Goal: Transaction & Acquisition: Purchase product/service

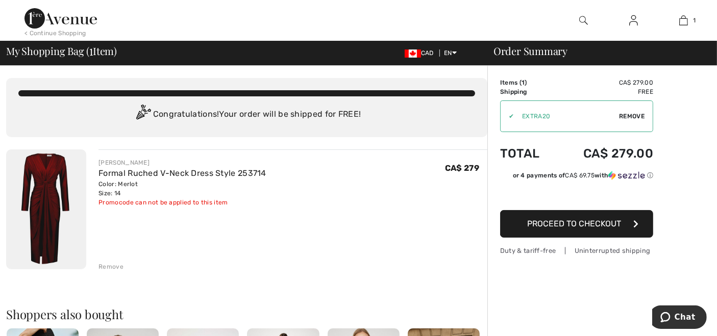
click at [600, 230] on button "Proceed to Checkout" at bounding box center [576, 224] width 153 height 28
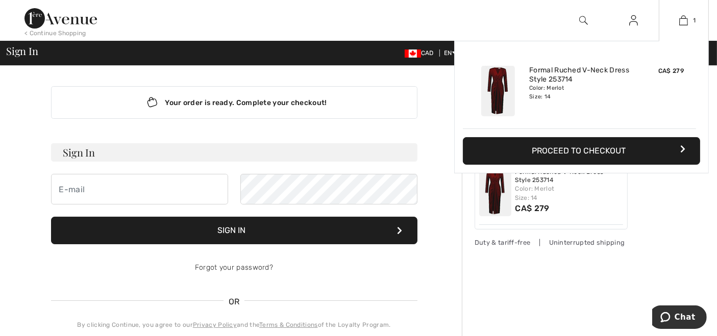
click at [598, 149] on button "Proceed to Checkout" at bounding box center [581, 151] width 237 height 28
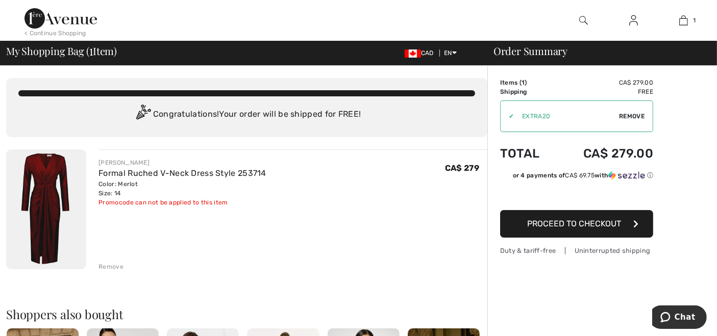
click at [588, 222] on span "Proceed to Checkout" at bounding box center [574, 224] width 94 height 10
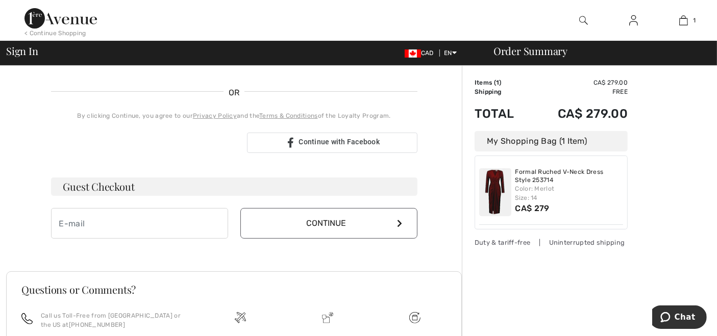
scroll to position [227, 0]
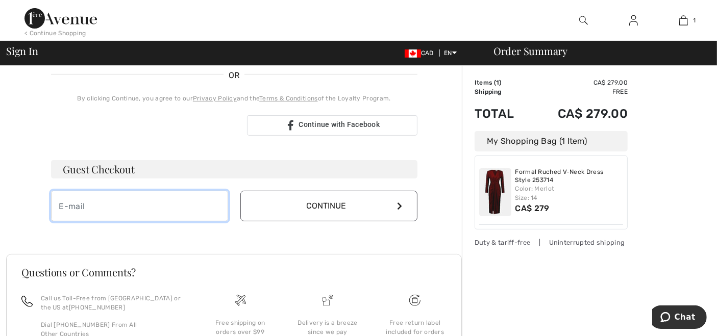
click at [122, 210] on input "email" at bounding box center [139, 206] width 177 height 31
type input "mgilbey59@gmail.com"
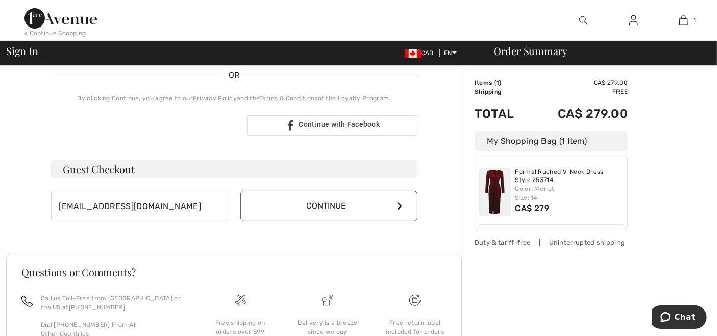
click at [376, 209] on button "Continue" at bounding box center [328, 206] width 177 height 31
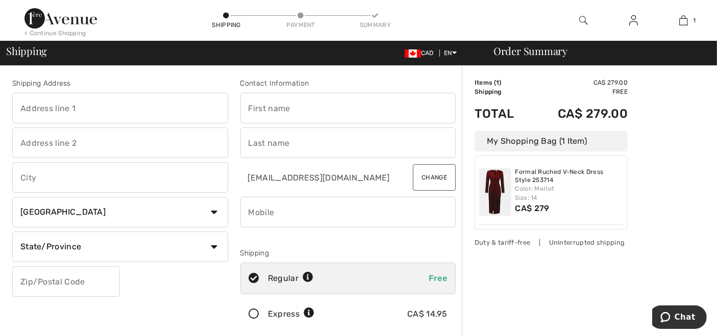
click at [136, 108] on input "text" at bounding box center [120, 108] width 216 height 31
type input "[STREET_ADDRESS]"
type input "Windsor"
select select "ON"
type input "N8R 1W9"
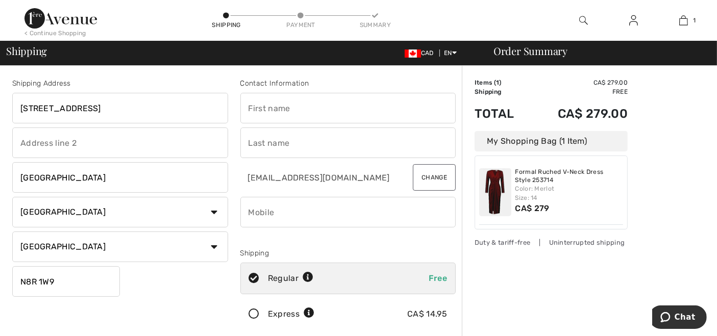
type input "Gilbey"
type input "9372694890"
type input "N8R1W9"
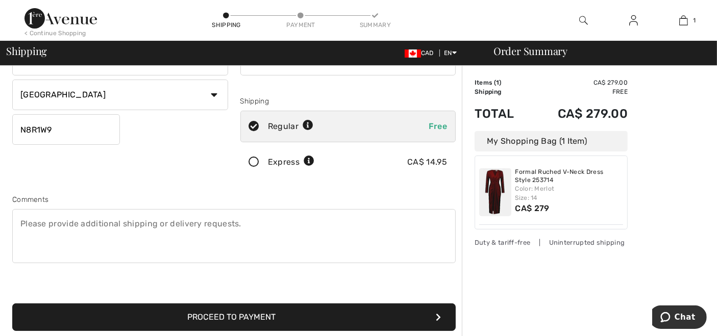
scroll to position [170, 0]
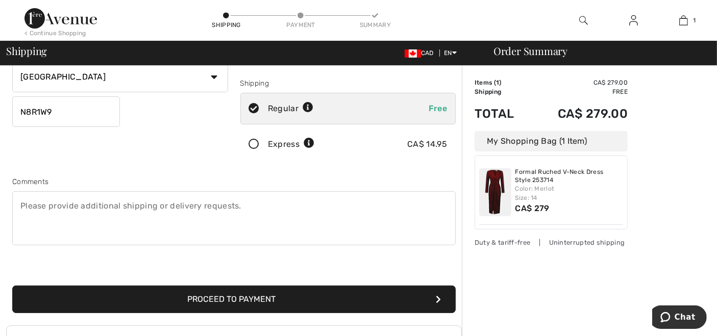
click at [272, 303] on button "Proceed to Payment" at bounding box center [234, 300] width 444 height 28
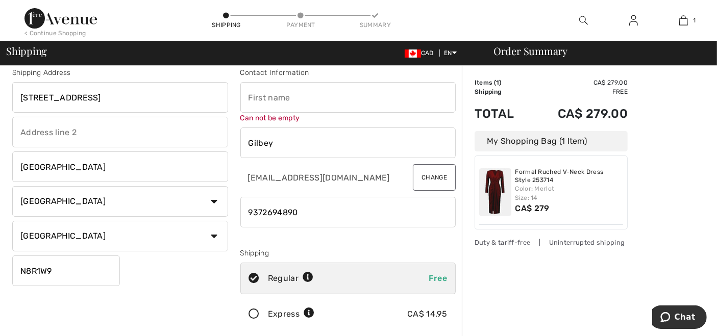
scroll to position [0, 0]
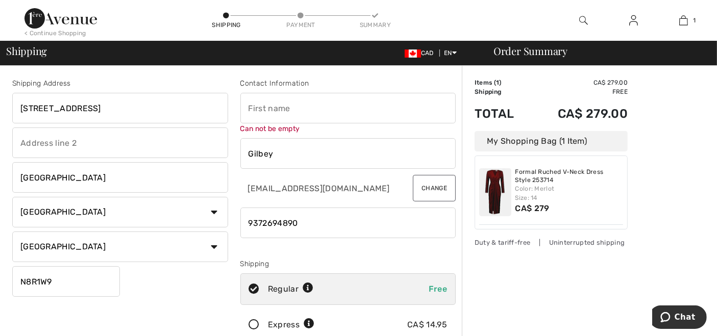
click at [268, 108] on input "text" at bounding box center [348, 108] width 216 height 31
type input "[PERSON_NAME]"
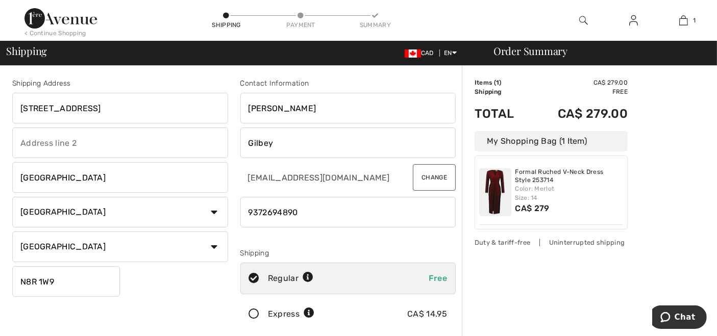
type input "N8R1W9"
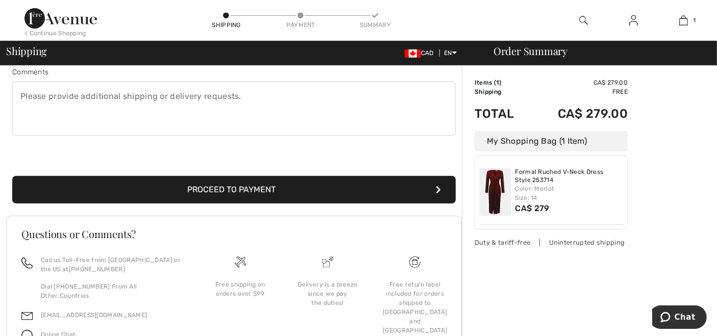
scroll to position [283, 0]
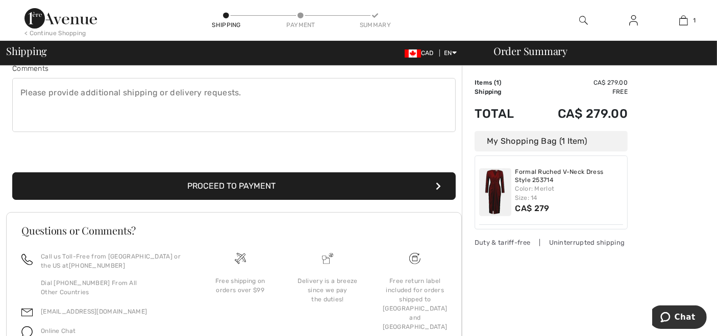
click at [306, 192] on button "Proceed to Payment" at bounding box center [234, 187] width 444 height 28
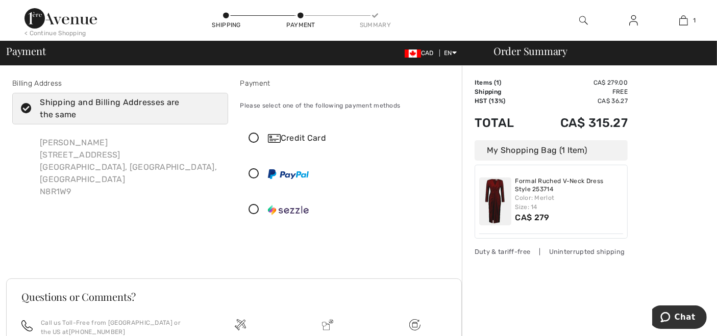
click at [255, 136] on icon at bounding box center [254, 138] width 27 height 11
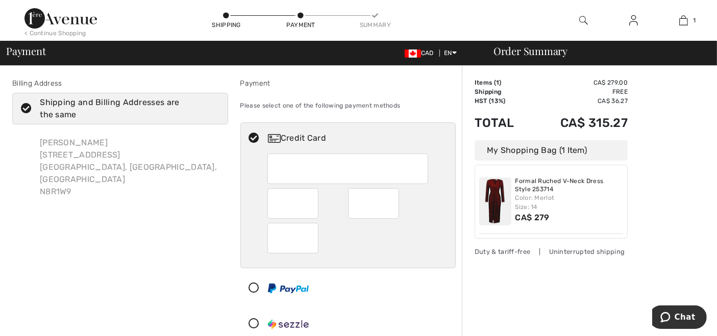
click at [671, 168] on div "Order Summary Details Items ( 1 ) CA$ 279.00 Promo code CA$ 0.00 Shipping Free …" at bounding box center [589, 333] width 255 height 534
click at [397, 237] on div at bounding box center [348, 238] width 161 height 31
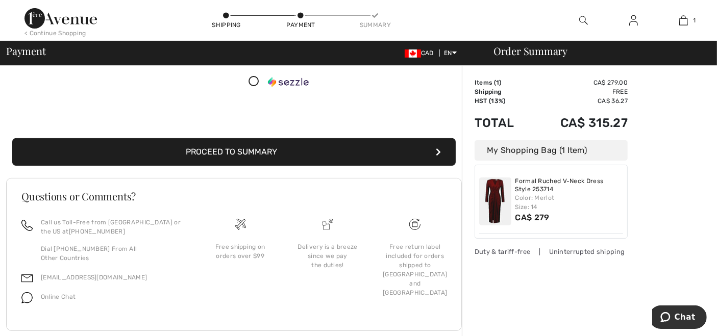
scroll to position [252, 0]
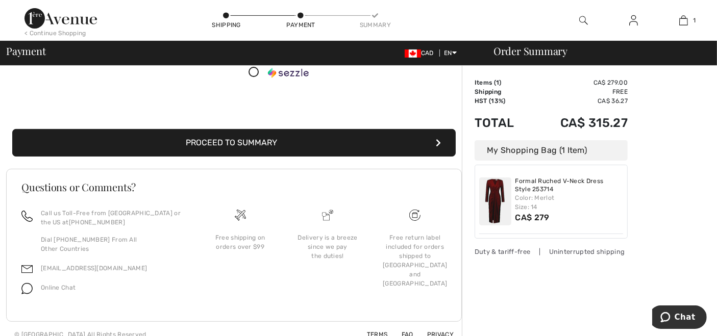
click at [290, 141] on button "Proceed to Summary" at bounding box center [234, 143] width 444 height 28
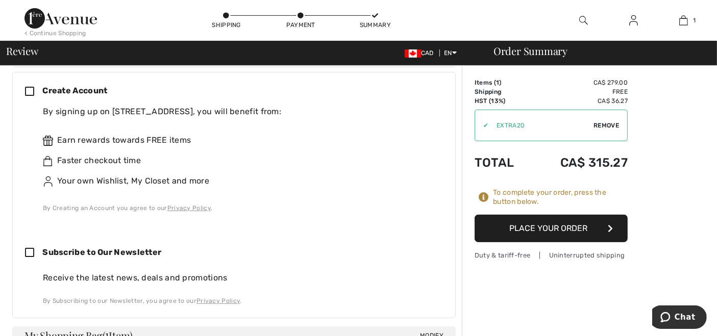
scroll to position [283, 0]
click at [581, 231] on button "Place Your Order" at bounding box center [551, 229] width 153 height 28
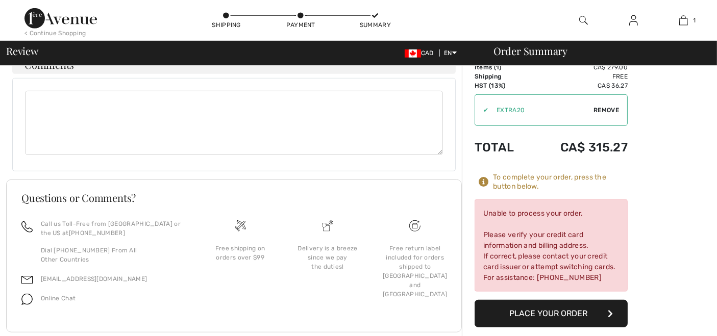
scroll to position [0, 0]
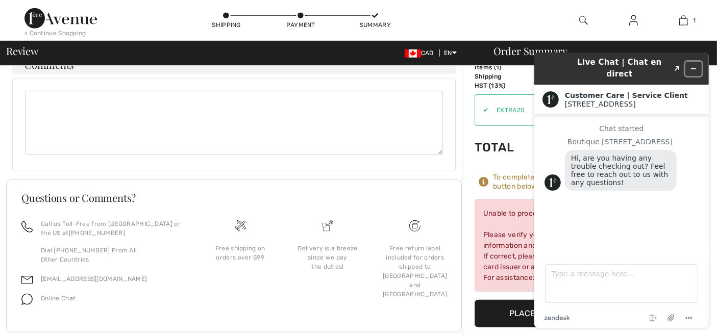
click at [692, 65] on icon "Minimize widget" at bounding box center [693, 68] width 7 height 7
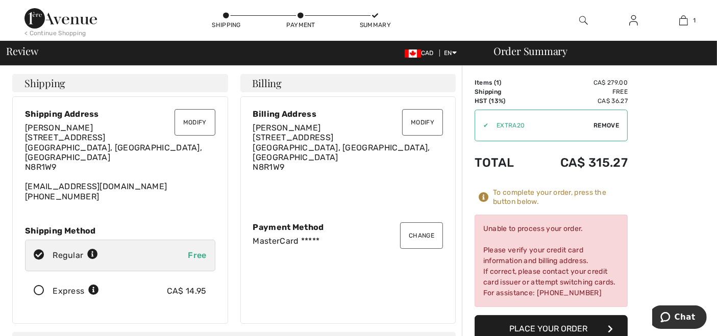
click at [421, 124] on button "Modify" at bounding box center [422, 122] width 41 height 27
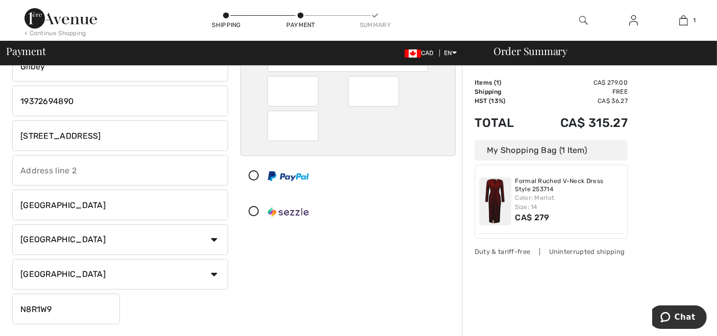
scroll to position [113, 0]
drag, startPoint x: 131, startPoint y: 139, endPoint x: 0, endPoint y: 131, distance: 131.5
click at [0, 131] on div "Billing Address Shipping and Billing Addresses are the same Michelle Gilbey 966…" at bounding box center [358, 268] width 717 height 631
type input "2333 Queens Way"
click at [62, 216] on input "Windsor" at bounding box center [120, 204] width 216 height 31
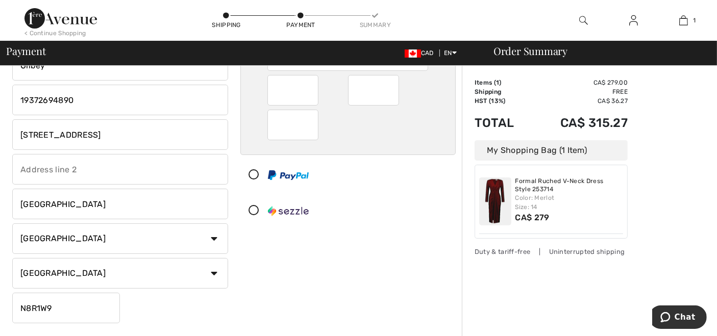
drag, startPoint x: 60, startPoint y: 206, endPoint x: 0, endPoint y: 190, distance: 62.3
click at [0, 190] on div "Billing Address Shipping and Billing Addresses are the same Michelle Gilbey 966…" at bounding box center [358, 268] width 717 height 631
type input "Naples"
click at [83, 239] on select "Country Canada United States Afghanistan Aland Islands Albania Algeria American…" at bounding box center [120, 239] width 216 height 31
select select "US"
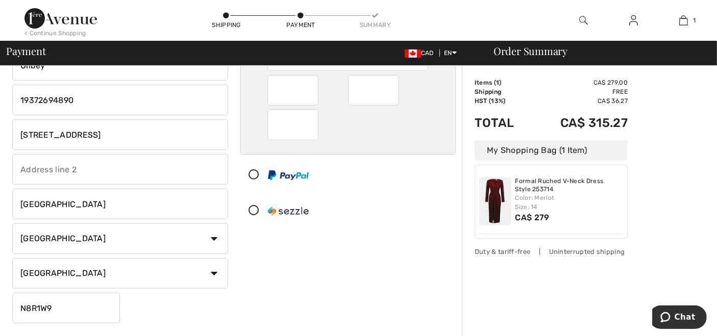
click at [12, 224] on select "Country Canada United States Afghanistan Aland Islands Albania Algeria American…" at bounding box center [120, 239] width 216 height 31
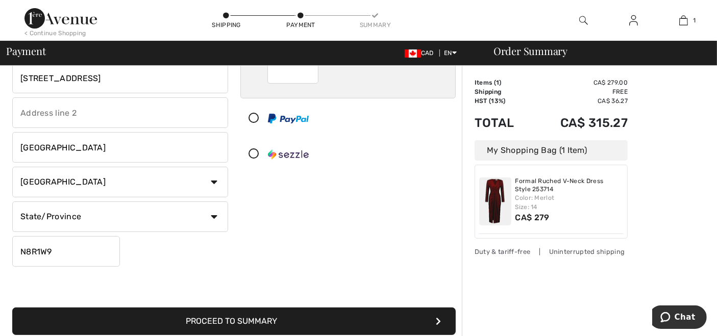
click at [90, 216] on select "State/Province Alabama Alaska American Samoa Arizona Arkansas California Colora…" at bounding box center [120, 217] width 216 height 31
select select "FL"
click at [12, 202] on select "State/Province Alabama Alaska American Samoa Arizona Arkansas California Colora…" at bounding box center [120, 217] width 216 height 31
drag, startPoint x: 65, startPoint y: 247, endPoint x: 0, endPoint y: 232, distance: 66.5
click at [0, 232] on div "Billing Address Shipping and Billing Addresses are the same Michelle Gilbey 966…" at bounding box center [358, 211] width 717 height 631
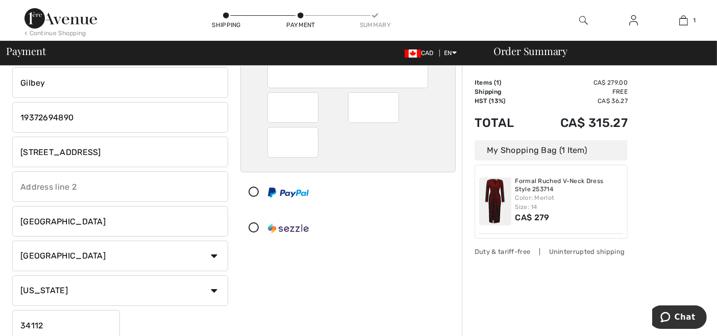
scroll to position [0, 0]
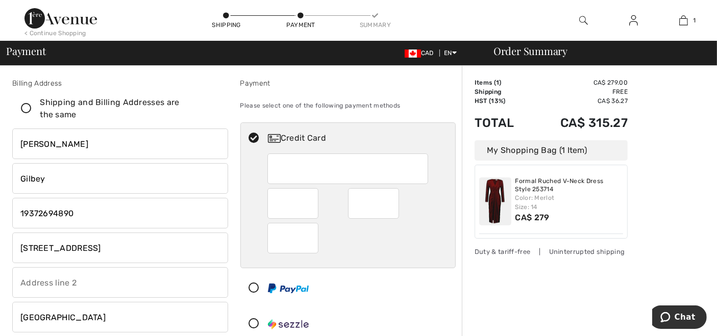
type input "34112"
drag, startPoint x: 106, startPoint y: 248, endPoint x: 0, endPoint y: 237, distance: 106.7
drag, startPoint x: 69, startPoint y: 253, endPoint x: 42, endPoint y: 236, distance: 32.2
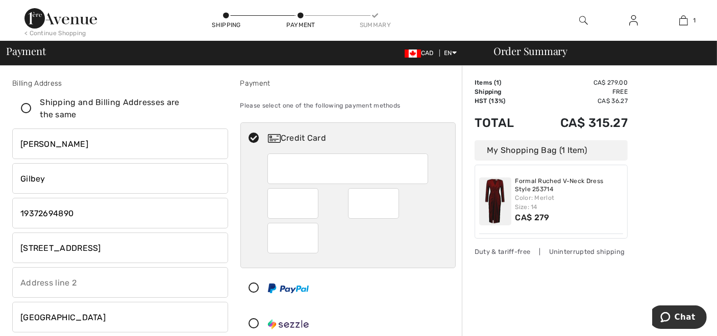
click at [42, 236] on input "2333 Queens Way" at bounding box center [120, 248] width 216 height 31
click at [112, 244] on input "2333 Queens Way" at bounding box center [120, 248] width 216 height 31
drag, startPoint x: 113, startPoint y: 246, endPoint x: 0, endPoint y: 243, distance: 112.9
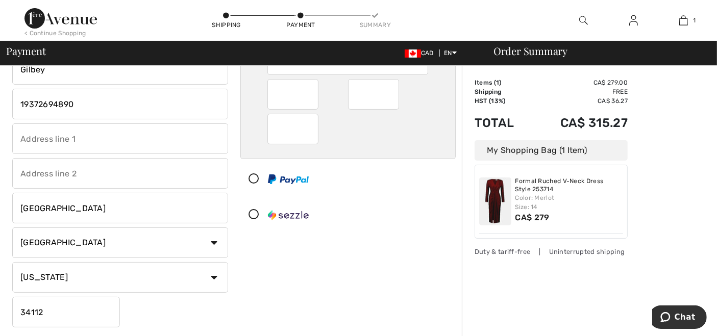
scroll to position [113, 0]
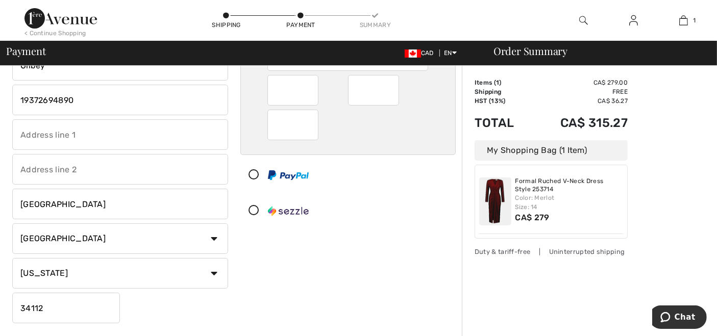
click at [74, 204] on input "Naples" at bounding box center [120, 204] width 216 height 31
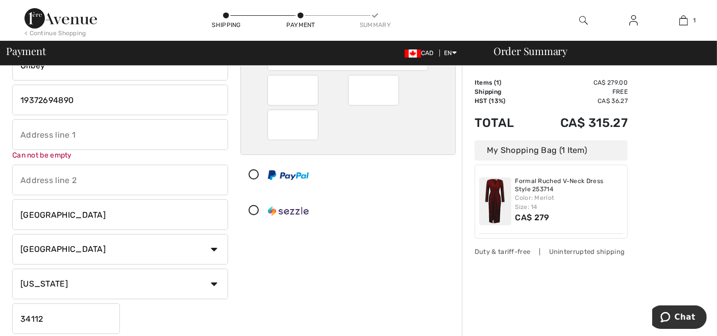
click at [73, 204] on input "Naples" at bounding box center [120, 215] width 216 height 31
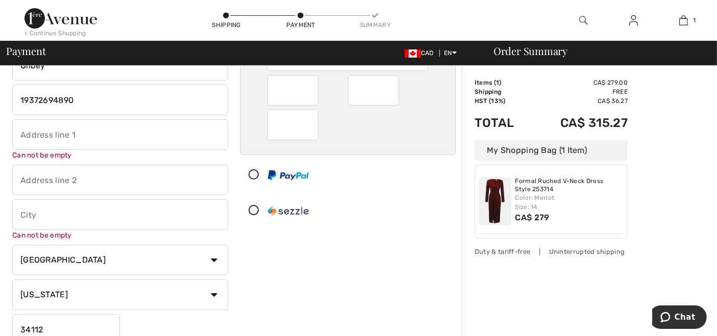
drag, startPoint x: 89, startPoint y: 136, endPoint x: 57, endPoint y: 135, distance: 32.2
click at [57, 135] on input "text" at bounding box center [120, 134] width 216 height 31
type input "[STREET_ADDRESS]"
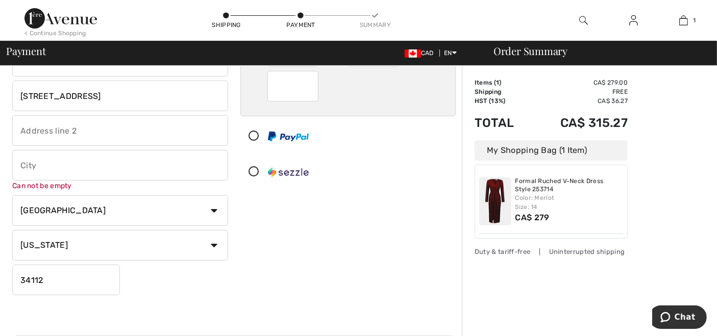
scroll to position [170, 0]
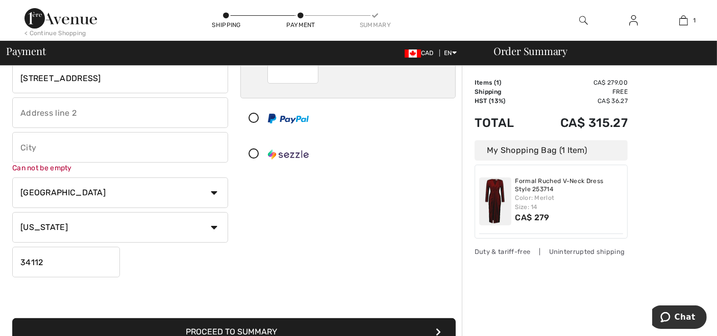
click at [137, 198] on select "Country Canada United States Afghanistan Aland Islands Albania Algeria American…" at bounding box center [120, 193] width 216 height 31
click at [28, 195] on select "Country Canada United States Afghanistan Aland Islands Albania Algeria American…" at bounding box center [120, 193] width 216 height 31
select select "CA"
click at [12, 178] on select "Country Canada United States Afghanistan Aland Islands Albania Algeria American…" at bounding box center [120, 193] width 216 height 31
click at [56, 262] on input "34112" at bounding box center [66, 262] width 108 height 31
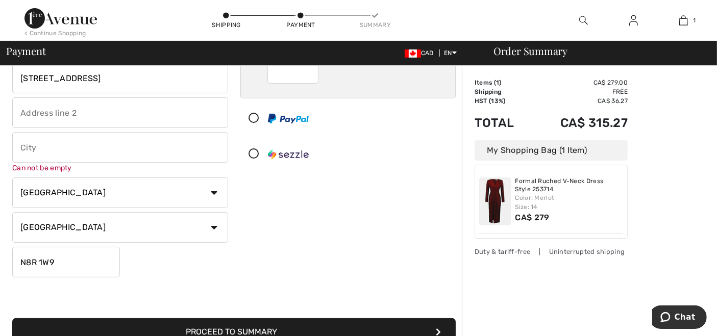
type input "N8R1W9"
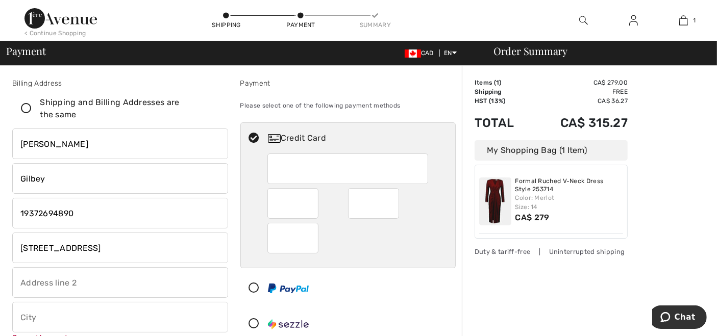
click at [27, 107] on icon at bounding box center [26, 109] width 27 height 11
click at [213, 107] on input "Shipping and Billing Addresses are the same" at bounding box center [216, 108] width 7 height 31
checkbox input "true"
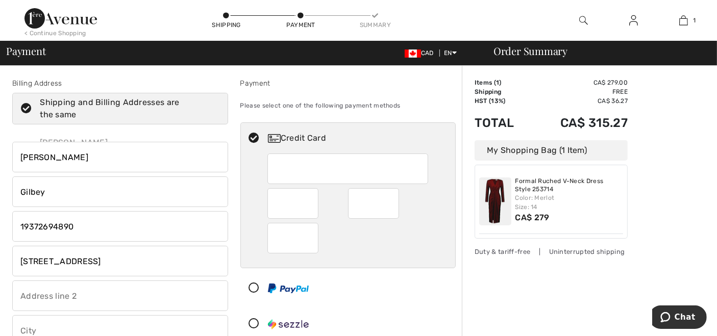
type input "Windsor"
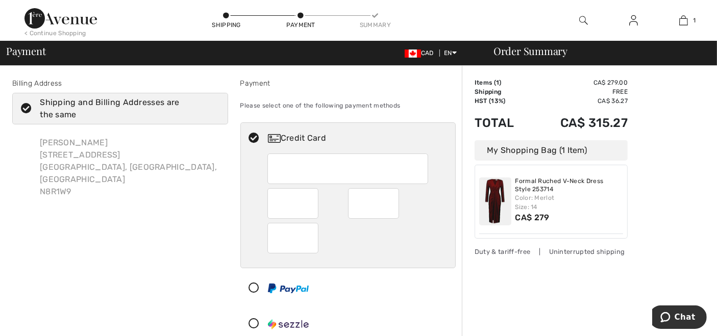
checkbox input "true"
click at [398, 234] on div at bounding box center [348, 238] width 161 height 31
radio input "true"
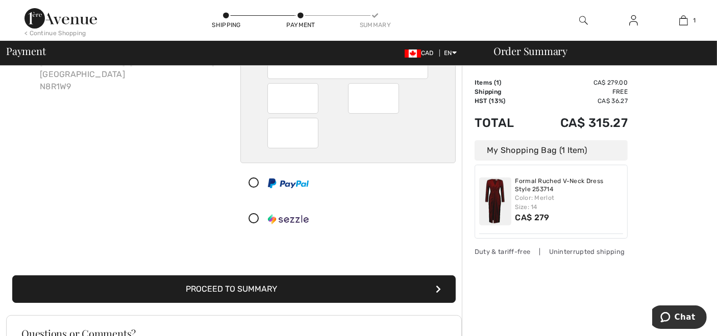
scroll to position [113, 0]
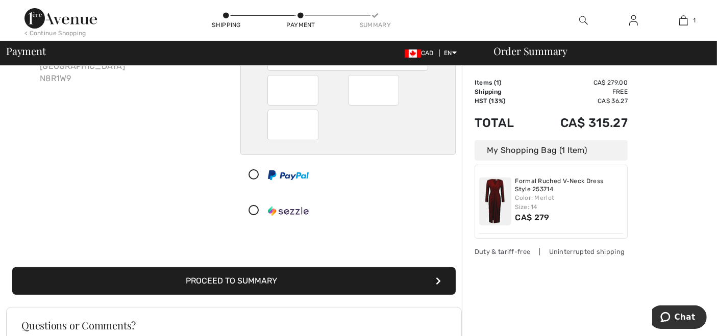
click at [310, 283] on button "Proceed to Summary" at bounding box center [234, 282] width 444 height 28
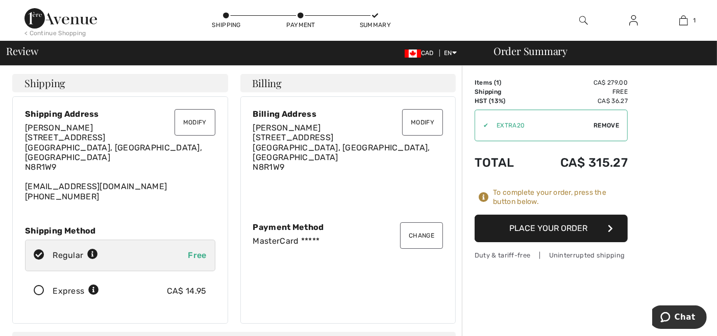
click at [421, 233] on button "Change" at bounding box center [421, 236] width 43 height 27
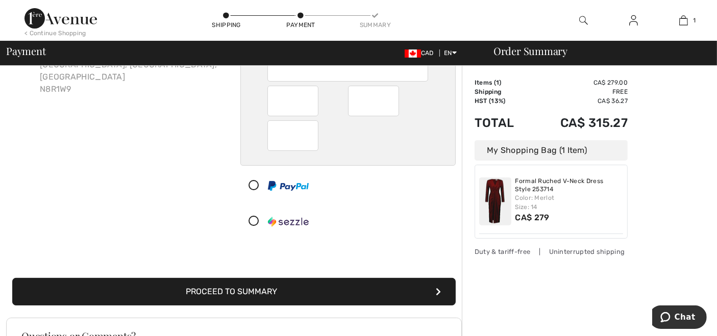
scroll to position [170, 0]
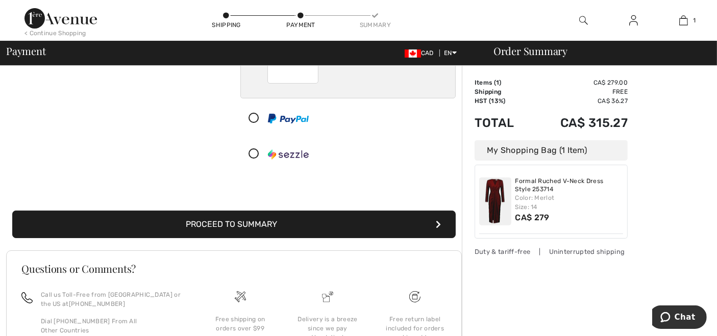
click at [343, 225] on button "Proceed to Summary" at bounding box center [234, 225] width 444 height 28
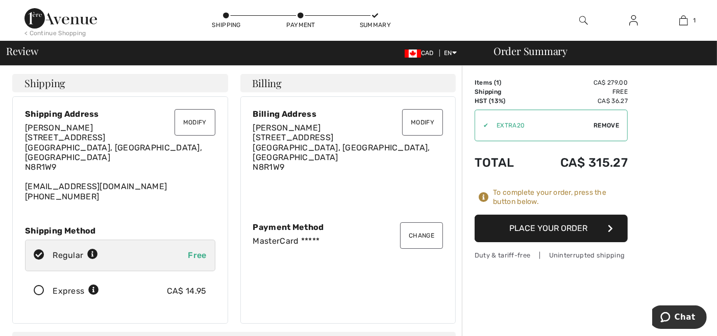
click at [568, 227] on button "Place Your Order" at bounding box center [551, 229] width 153 height 28
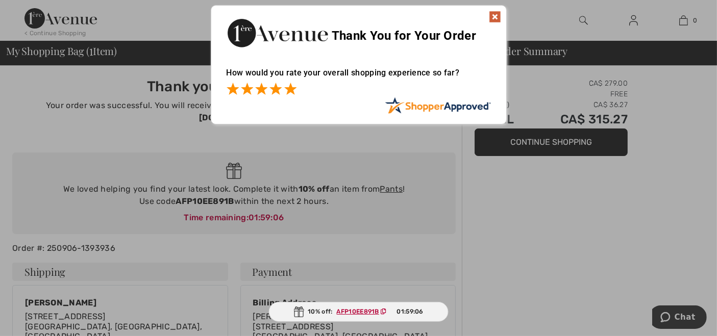
click at [292, 93] on span at bounding box center [290, 89] width 12 height 12
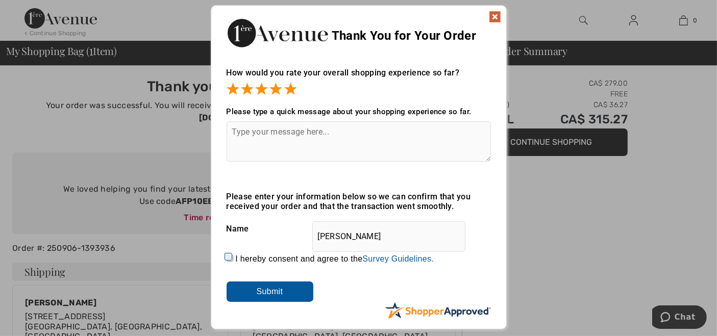
click at [229, 259] on input "I hereby consent and agree to the By submitting a review, you grant permission …" at bounding box center [230, 258] width 7 height 7
click at [227, 256] on input "I hereby consent and agree to the By submitting a review, you grant permission …" at bounding box center [230, 258] width 7 height 7
click at [273, 295] on input "Submit" at bounding box center [270, 292] width 87 height 20
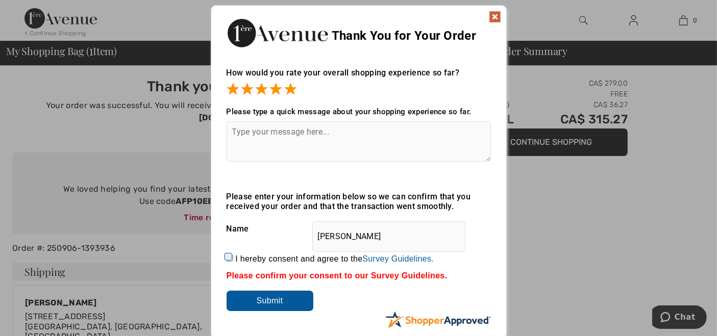
click at [227, 257] on input "I hereby consent and agree to the By submitting a review, you grant permission …" at bounding box center [230, 258] width 7 height 7
checkbox input "true"
click at [270, 304] on input "Submit" at bounding box center [270, 301] width 87 height 20
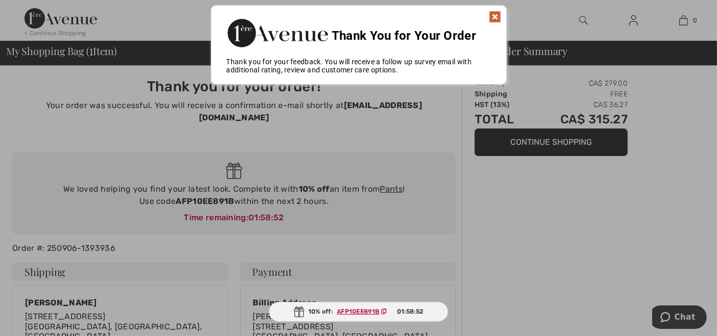
click at [494, 17] on img at bounding box center [495, 17] width 12 height 12
